Goal: Check status: Check status

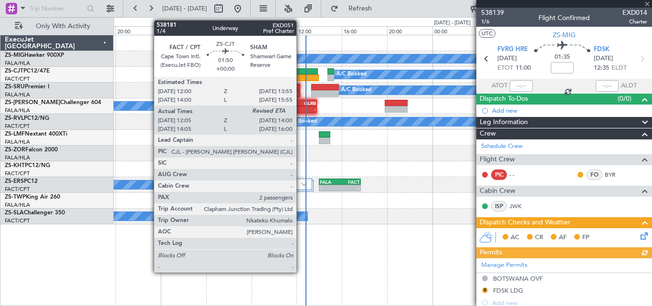
scroll to position [361, 0]
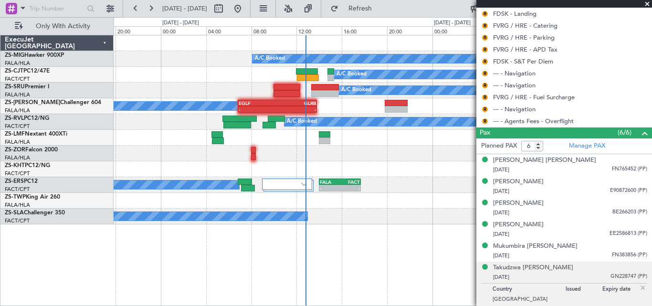
click at [650, 1] on span at bounding box center [647, 4] width 10 height 9
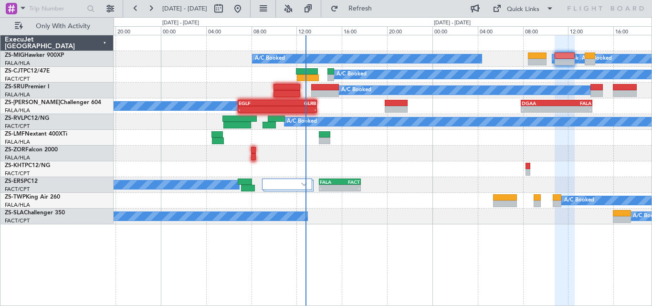
type input "0"
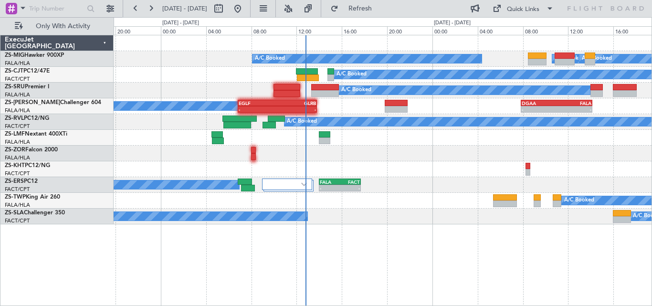
scroll to position [0, 0]
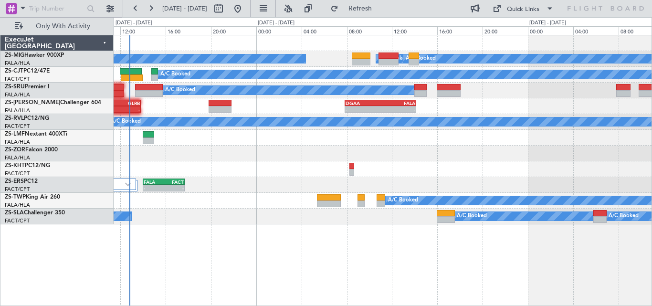
click at [340, 145] on div "A/C Booked A/C Booked A/C Booked A/C Booked A/C Booked A/C Booked A/C Booked A/…" at bounding box center [383, 129] width 538 height 189
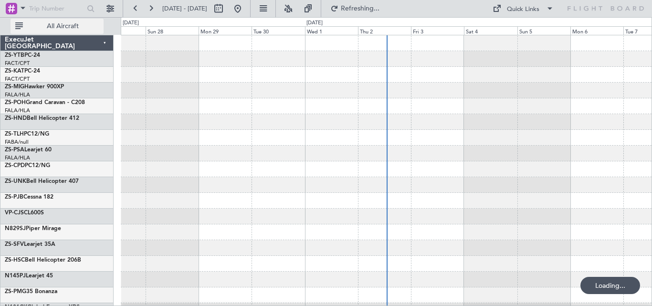
click at [75, 25] on span "All Aircraft" at bounding box center [63, 26] width 76 height 7
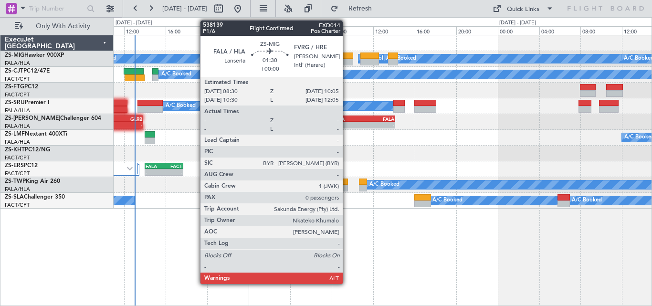
click at [347, 61] on div at bounding box center [345, 62] width 17 height 7
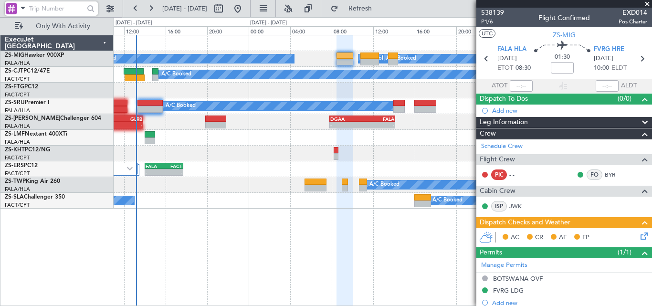
click at [71, 10] on input "text" at bounding box center [56, 8] width 55 height 14
paste input "538035"
type input "538035"
click at [85, 9] on div at bounding box center [91, 8] width 15 height 15
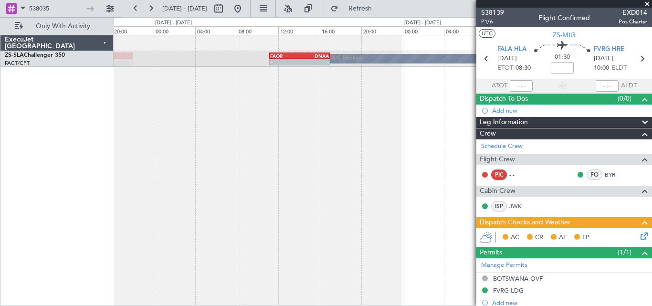
click at [399, 126] on div "- - FAOR 11:10 Z DNAA 17:00 Z A/C Booked A/C Booked A/C Booked" at bounding box center [383, 170] width 538 height 271
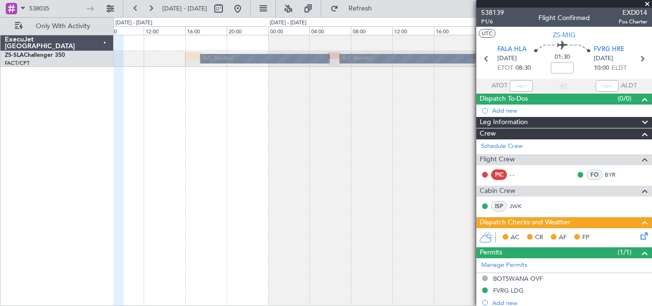
click at [319, 114] on div "- - FAOR 11:10 Z DNAA 17:00 Z A/C Booked A/C Booked A/C Booked A/C Booked" at bounding box center [383, 170] width 538 height 271
click at [648, 3] on span at bounding box center [647, 4] width 10 height 9
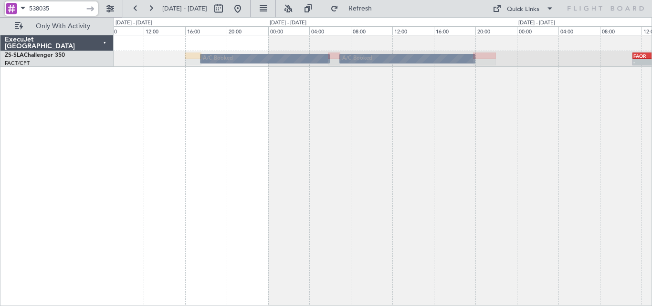
drag, startPoint x: 72, startPoint y: 9, endPoint x: -50, endPoint y: 13, distance: 121.8
click at [0, 13] on html "538035 03 Oct 2025 - 05 Oct 2025 Refresh Quick Links Only With Activity A/C Boo…" at bounding box center [326, 153] width 652 height 306
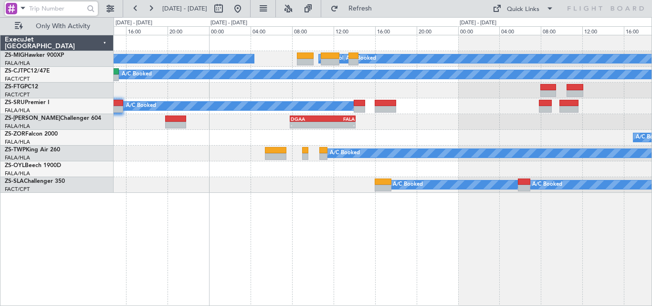
click at [323, 86] on div "A/C Booked A/C Booked A/C Booked A/C Booked A/C Booked A/C Booked A/C Booked A/…" at bounding box center [383, 114] width 538 height 158
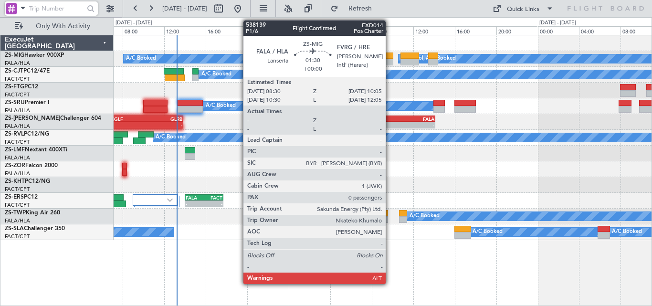
click at [390, 57] on div at bounding box center [385, 56] width 17 height 7
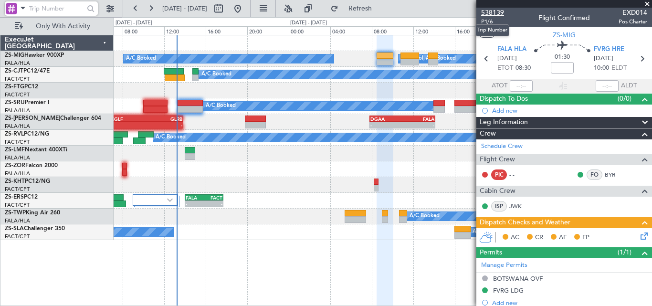
click at [491, 13] on span "538139" at bounding box center [492, 13] width 23 height 10
